Goal: Task Accomplishment & Management: Complete application form

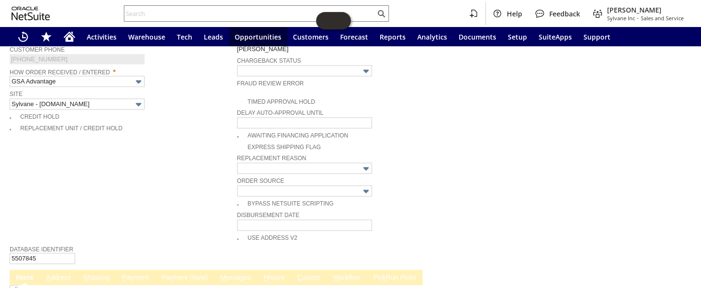
scroll to position [613, 0]
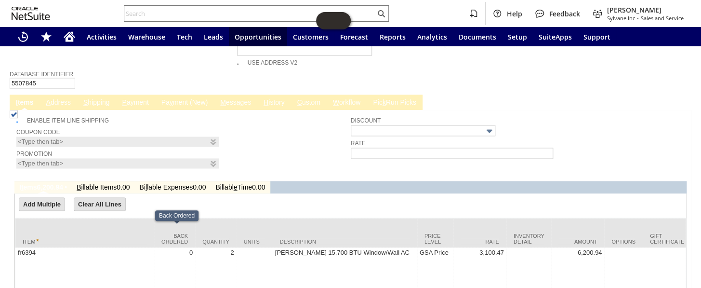
click at [135, 98] on link "P ayment" at bounding box center [135, 102] width 31 height 9
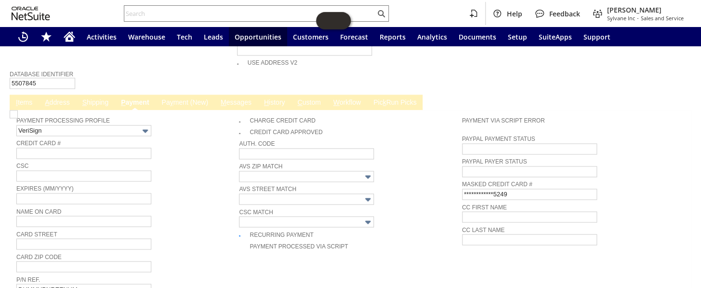
click at [178, 98] on link "Pa y ment (New)" at bounding box center [184, 102] width 51 height 9
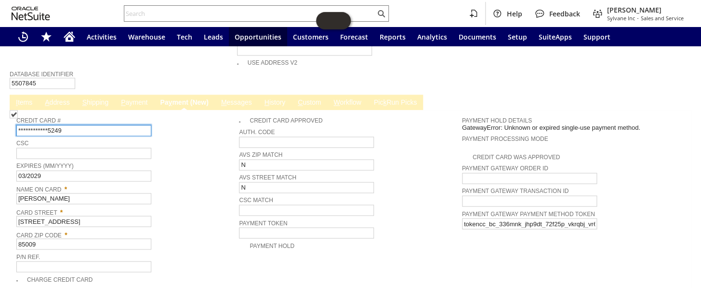
drag, startPoint x: 53, startPoint y: 106, endPoint x: 1, endPoint y: 109, distance: 52.2
click at [34, 125] on input "text" at bounding box center [83, 130] width 135 height 11
paste input "4614020016425249"
click at [98, 125] on input "4614020016425249" at bounding box center [83, 130] width 135 height 11
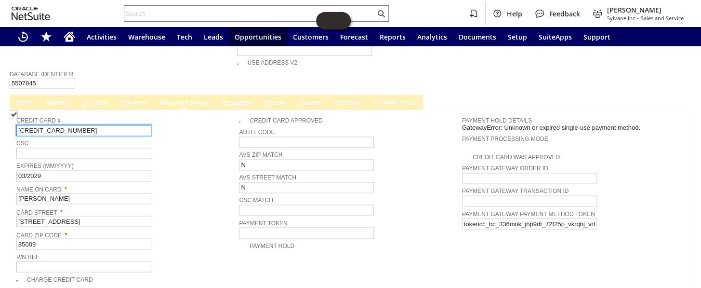
type input "4614020016425249"
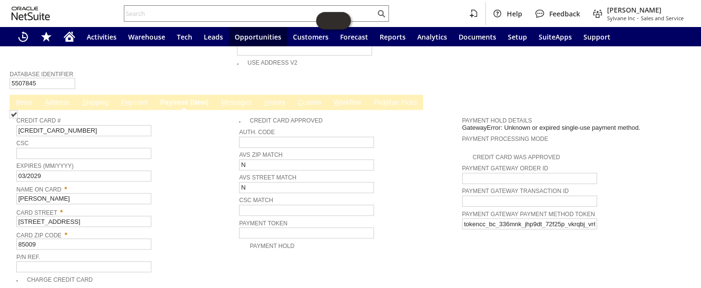
click at [178, 114] on span "Credit Card #" at bounding box center [125, 119] width 218 height 11
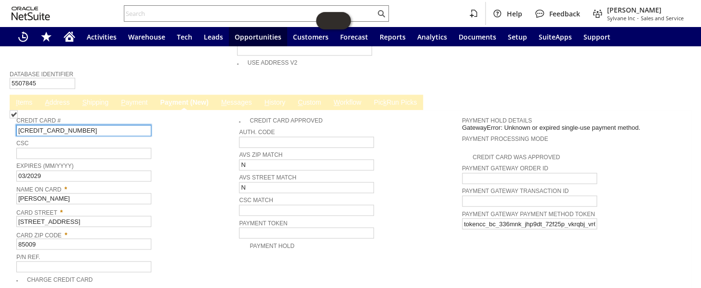
click at [96, 125] on input "4614020016425249" at bounding box center [83, 130] width 135 height 11
drag, startPoint x: 18, startPoint y: 105, endPoint x: 23, endPoint y: 105, distance: 4.8
click at [18, 125] on input "4614020016425249" at bounding box center [83, 130] width 135 height 11
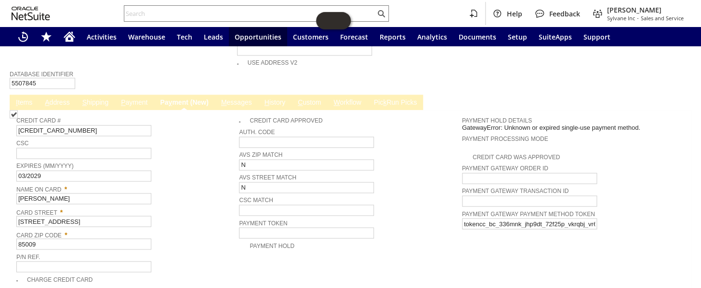
click at [174, 114] on div "Credit Card # 4614020016425249" at bounding box center [125, 125] width 218 height 22
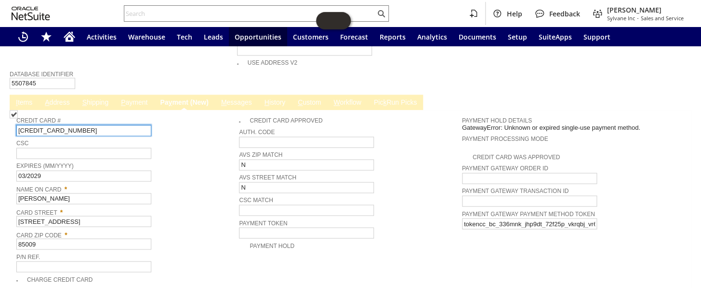
click at [87, 125] on input "4614020016425249" at bounding box center [83, 130] width 135 height 11
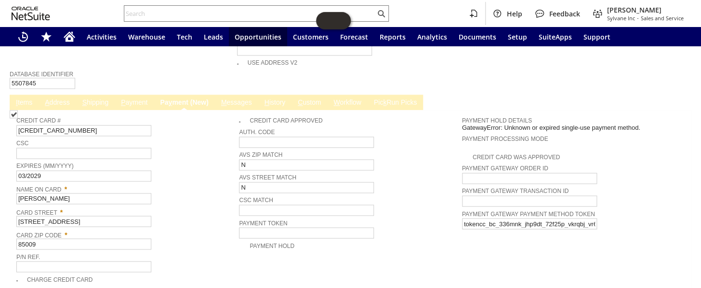
click at [185, 114] on div "Credit Card # 4614020016425249" at bounding box center [125, 125] width 218 height 22
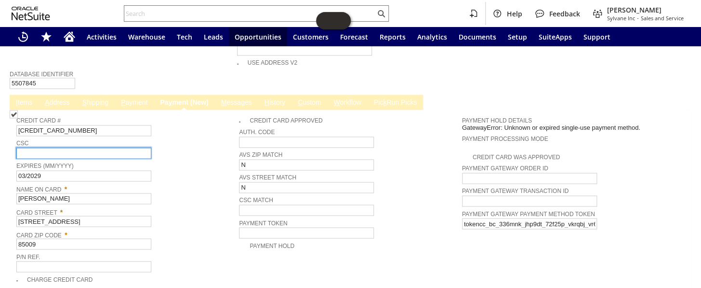
click at [44, 147] on input "text" at bounding box center [83, 152] width 135 height 11
type input "628"
click at [193, 137] on span "CSC" at bounding box center [125, 142] width 218 height 11
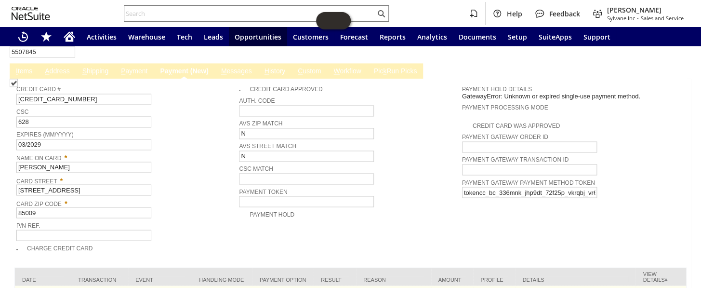
scroll to position [657, 0]
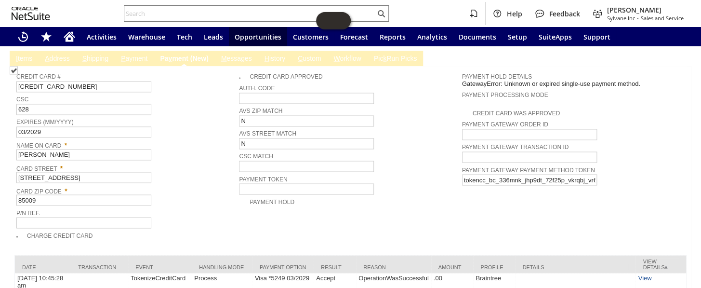
click at [18, 74] on img at bounding box center [14, 70] width 8 height 8
checkbox input "true"
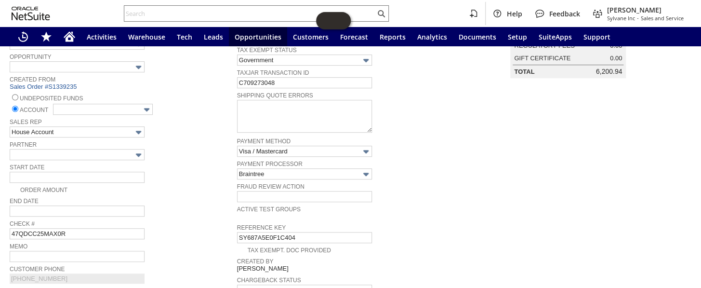
scroll to position [175, 0]
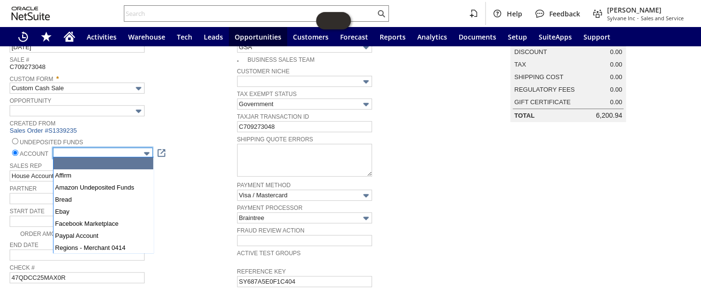
click at [117, 155] on input "text" at bounding box center [103, 152] width 100 height 11
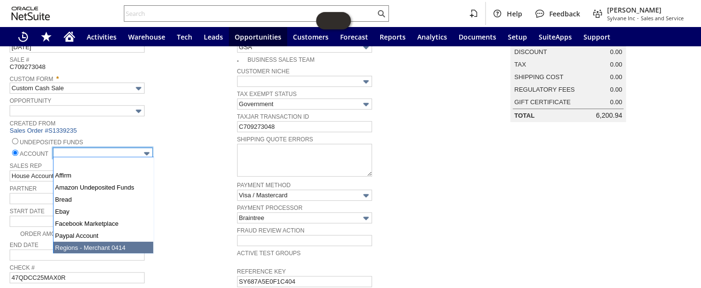
type input "Regions - Merchant 0414"
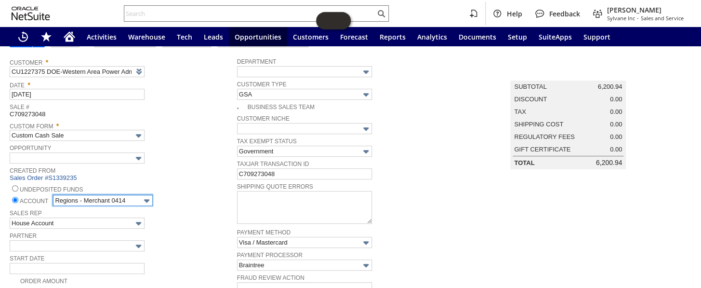
scroll to position [43, 0]
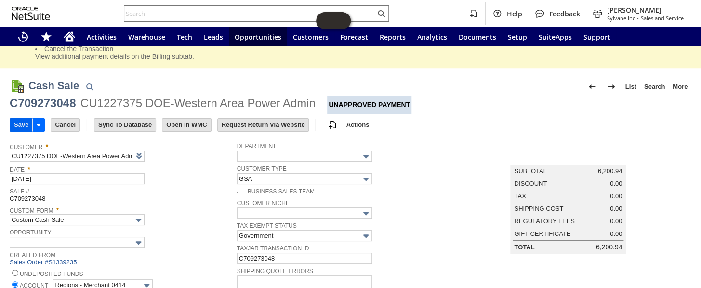
click at [21, 124] on input "Save" at bounding box center [21, 125] width 22 height 13
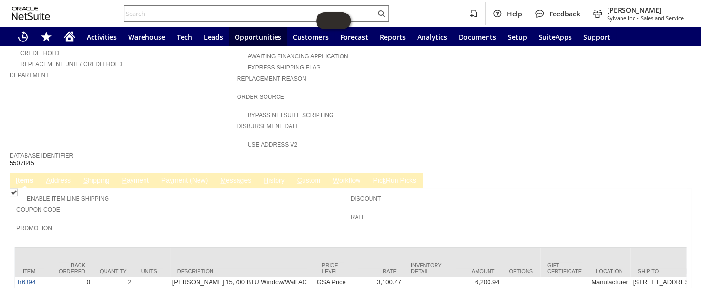
scroll to position [447, 0]
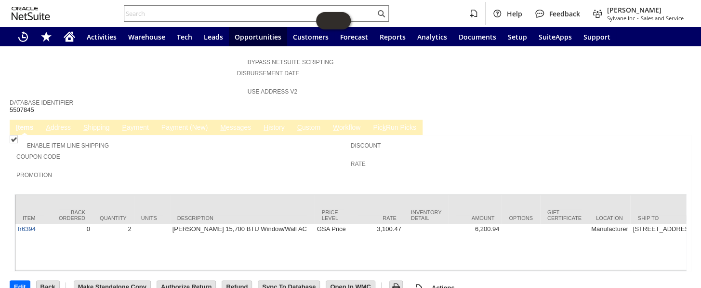
click at [175, 123] on link "Pa y ment (New)" at bounding box center [184, 127] width 51 height 9
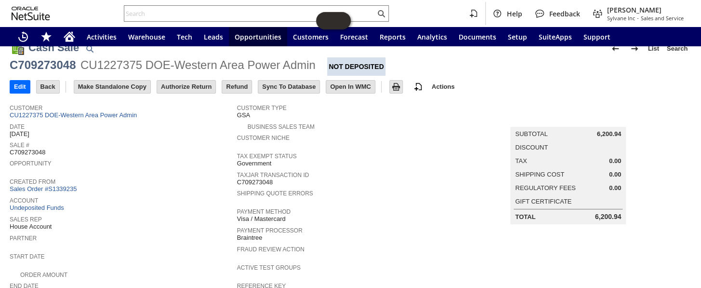
scroll to position [0, 0]
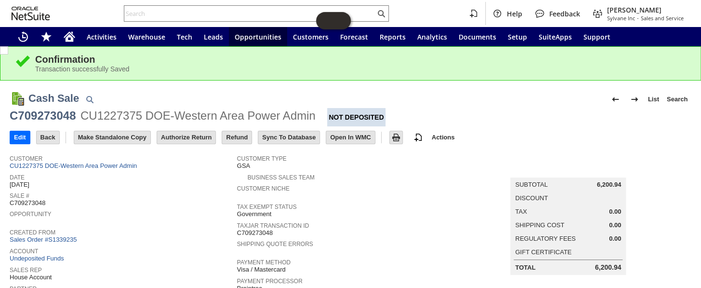
click at [211, 191] on span "Sale #" at bounding box center [121, 194] width 223 height 10
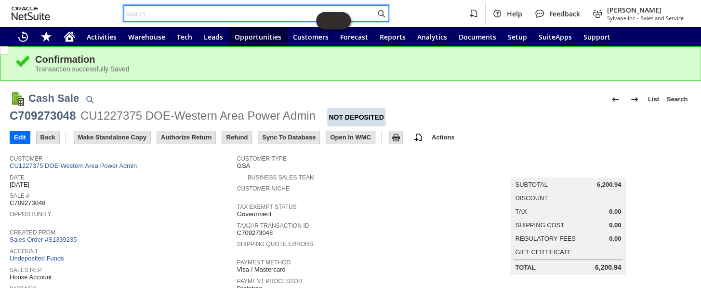
click at [184, 11] on input "text" at bounding box center [249, 14] width 251 height 12
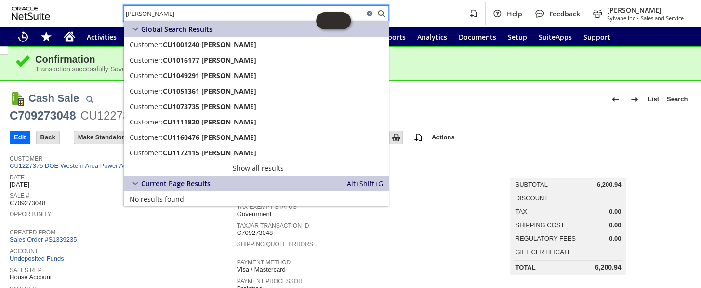
type input "Mark Rader"
drag, startPoint x: 179, startPoint y: 13, endPoint x: 91, endPoint y: 9, distance: 87.8
click at [91, 9] on div "Mark Rader Help Feedback Coby Miller Sylvane Inc - Sales and Service" at bounding box center [350, 13] width 701 height 27
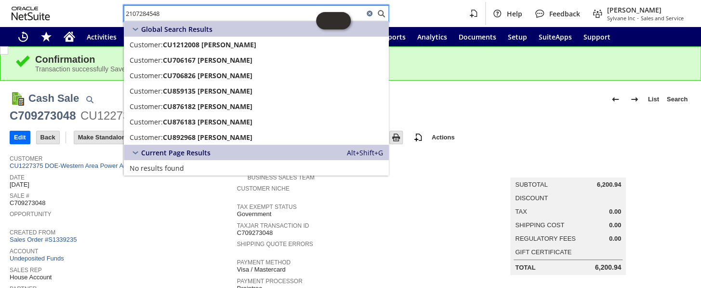
type input "2107284548"
click at [468, 83] on div "Cash Sale List Search C709273048 CU1227375 DOE-Western Area Power Admin Not Dep…" at bounding box center [351, 104] width 682 height 43
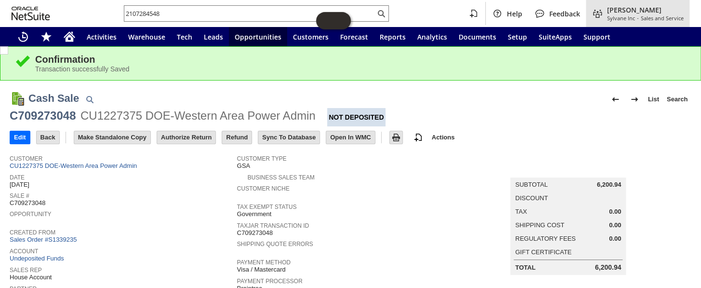
click at [651, 11] on span "[PERSON_NAME]" at bounding box center [645, 9] width 77 height 9
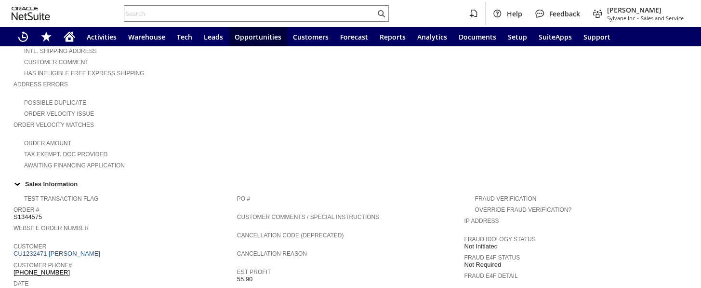
scroll to position [263, 0]
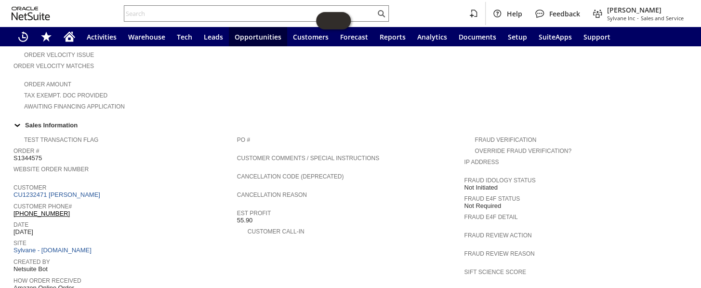
drag, startPoint x: 90, startPoint y: 197, endPoint x: 13, endPoint y: 193, distance: 76.7
click at [13, 200] on div "Customer Phone# [PHONE_NUMBER]" at bounding box center [122, 208] width 219 height 17
copy link "[PHONE_NUMBER]"
click at [219, 9] on input "text" at bounding box center [249, 14] width 251 height 12
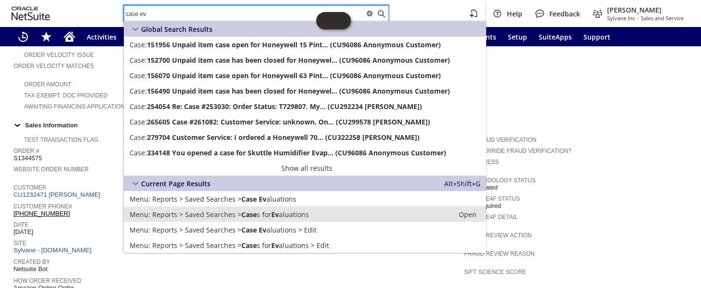
type input "case ev"
click at [275, 215] on span "Ev" at bounding box center [275, 214] width 8 height 9
